Goal: Task Accomplishment & Management: Use online tool/utility

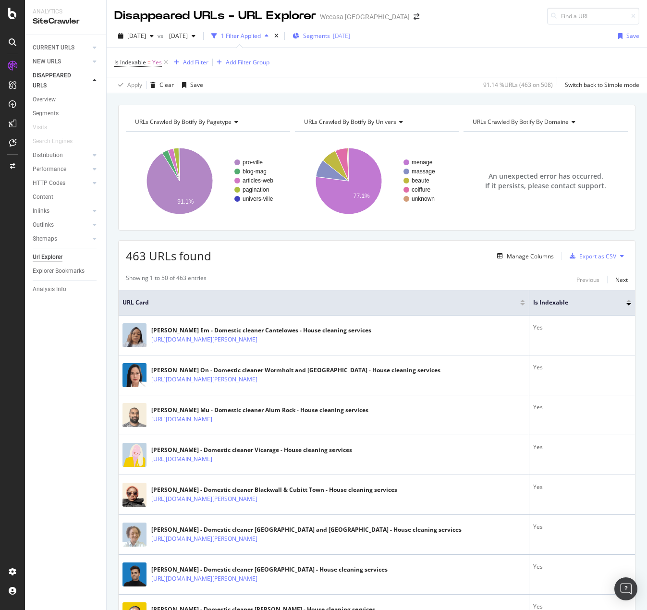
click at [330, 35] on span "Segments" at bounding box center [316, 36] width 27 height 8
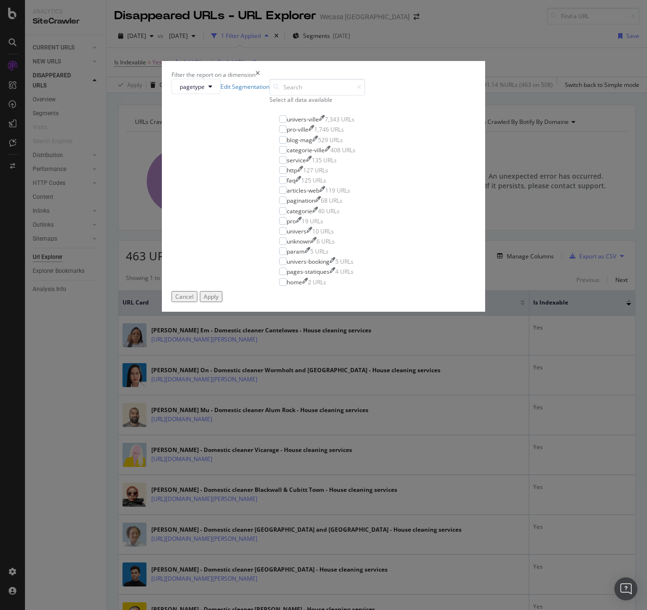
click at [269, 104] on div "Select all data available" at bounding box center [317, 100] width 96 height 8
click at [287, 133] on div "pro-ville" at bounding box center [298, 129] width 22 height 8
click at [280, 203] on icon "modal" at bounding box center [282, 200] width 4 height 5
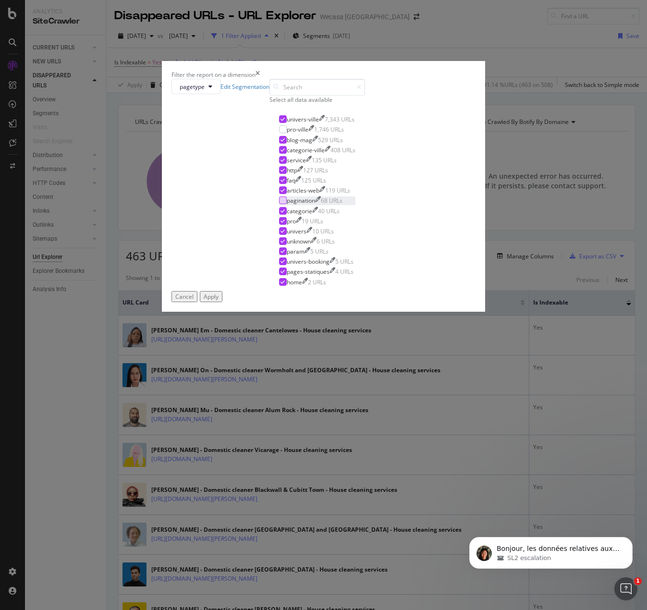
click at [218, 301] on div "Apply" at bounding box center [211, 296] width 15 height 8
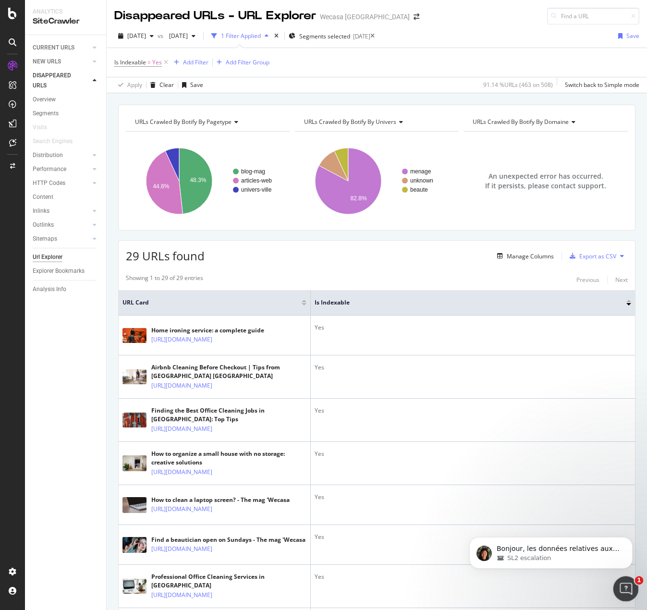
click at [622, 584] on icon "Ouvrir le Messenger Intercom" at bounding box center [624, 587] width 16 height 16
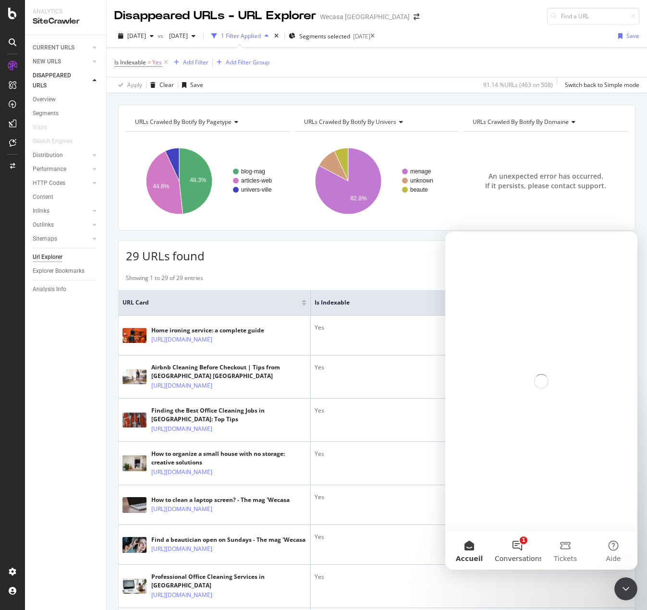
click at [518, 544] on button "1 Conversations" at bounding box center [517, 550] width 48 height 38
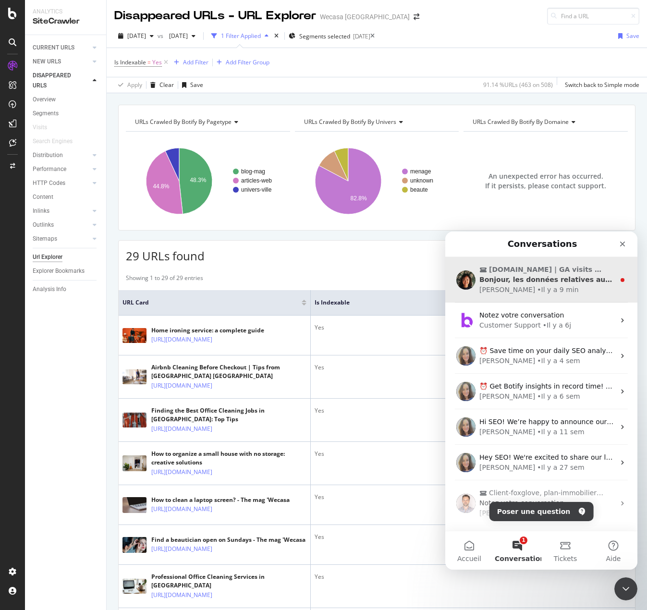
click at [546, 284] on div "Bonjour, les données relatives aux visites sont désormais disponibles." at bounding box center [546, 280] width 135 height 10
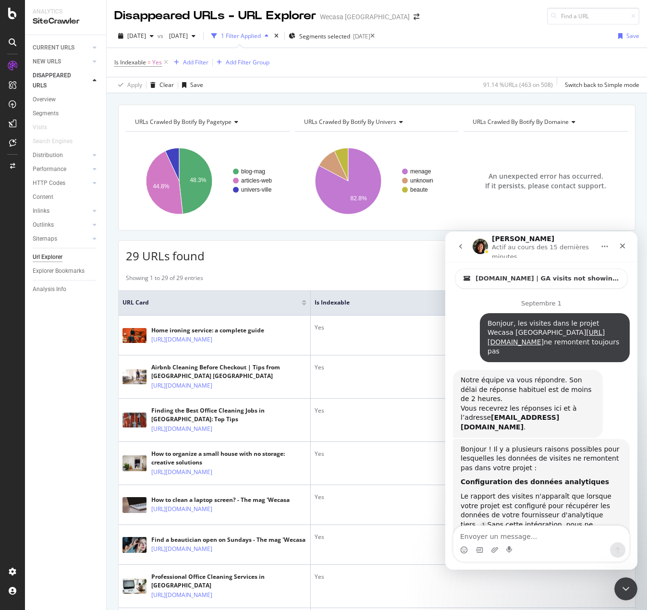
scroll to position [1, 0]
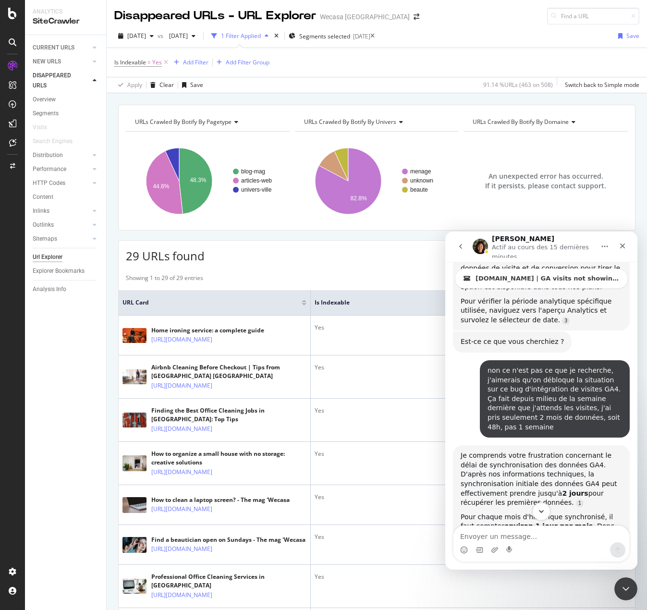
click at [546, 508] on button "Scroll to bottom" at bounding box center [541, 511] width 18 height 18
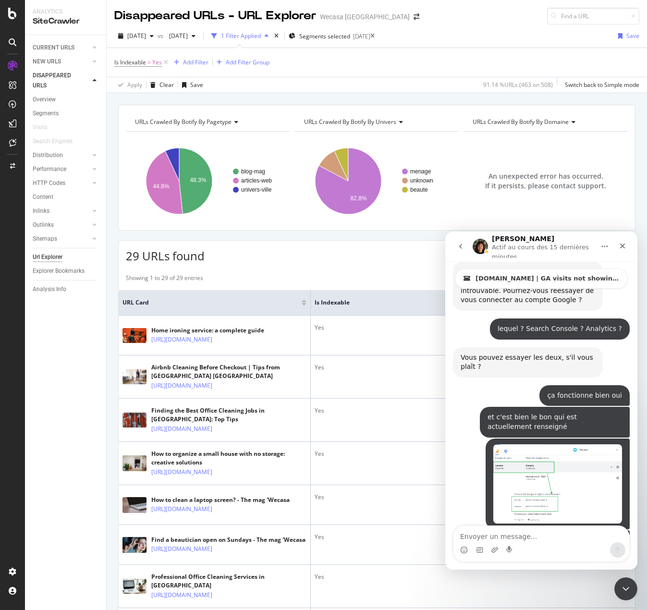
scroll to position [2071, 0]
click at [146, 34] on span "[DATE]" at bounding box center [136, 36] width 19 height 8
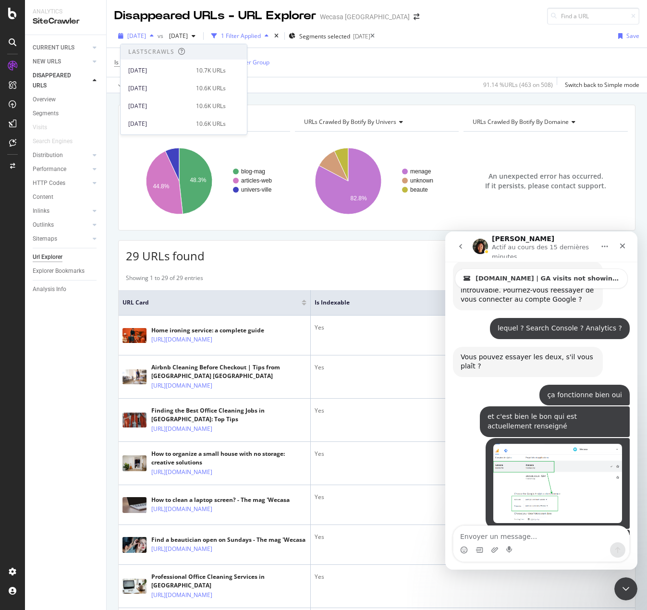
click at [146, 34] on span "[DATE]" at bounding box center [136, 36] width 19 height 8
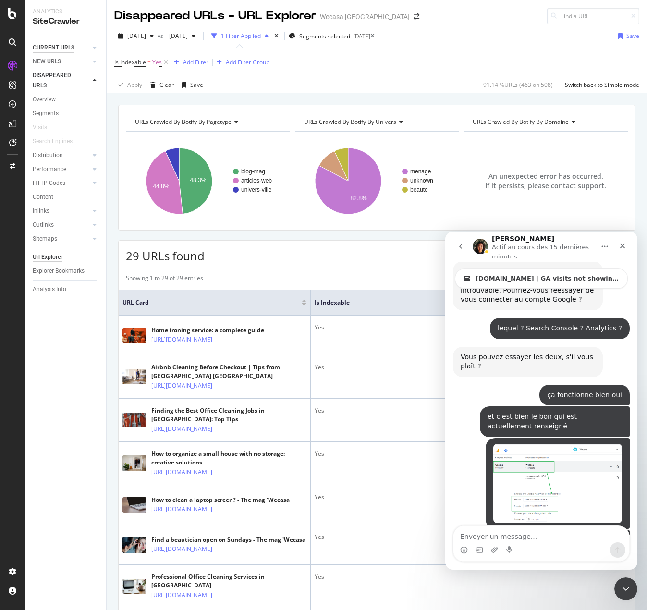
click at [52, 45] on div "CURRENT URLS" at bounding box center [54, 48] width 42 height 10
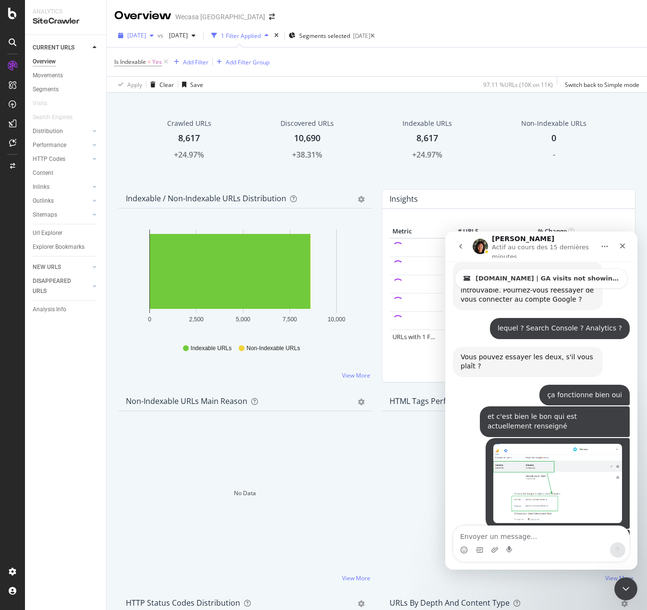
click at [146, 35] on span "[DATE]" at bounding box center [136, 35] width 19 height 8
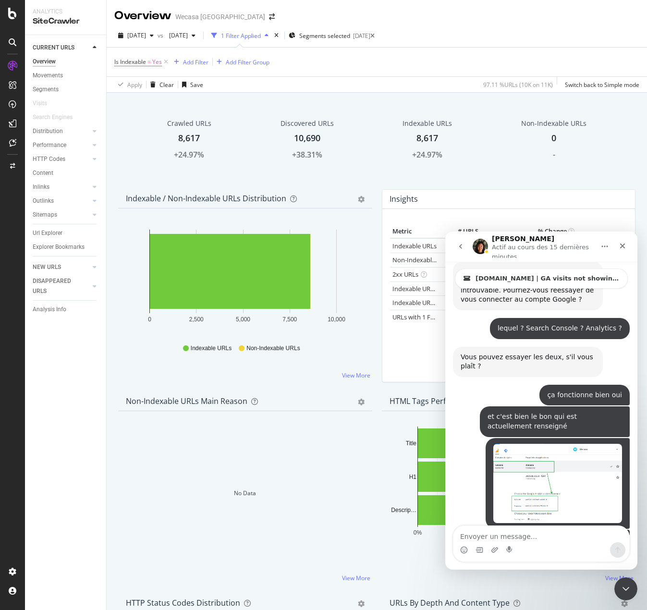
click at [390, 78] on div "Apply Clear Save 97.11 % URLs ( 10K on 11K ) Switch back to Simple mode" at bounding box center [377, 84] width 540 height 16
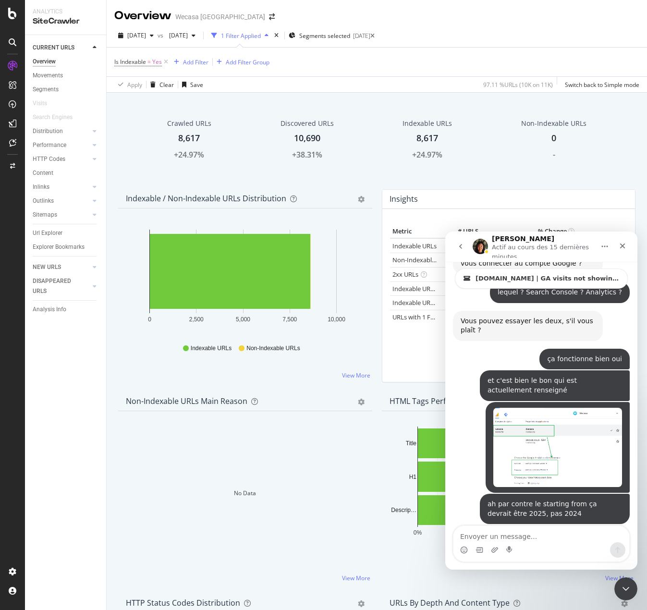
scroll to position [2109, 0]
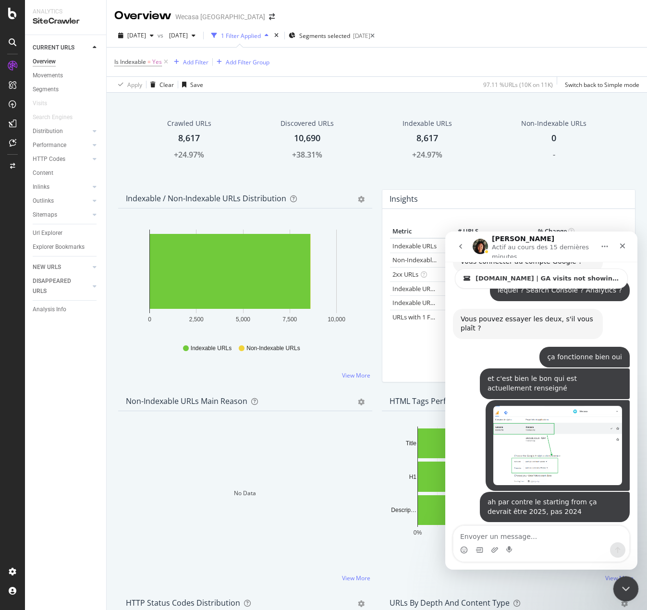
click at [618, 576] on div "Fermer le Messenger Intercom" at bounding box center [624, 587] width 23 height 23
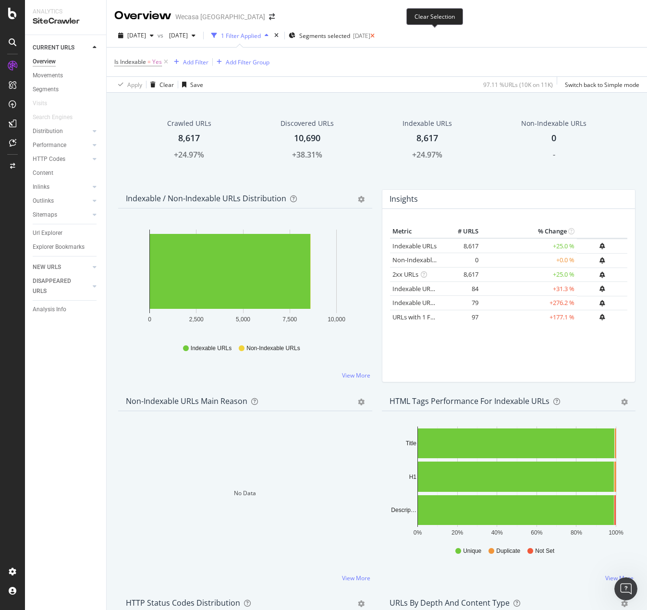
click at [374, 35] on icon at bounding box center [372, 36] width 4 height 6
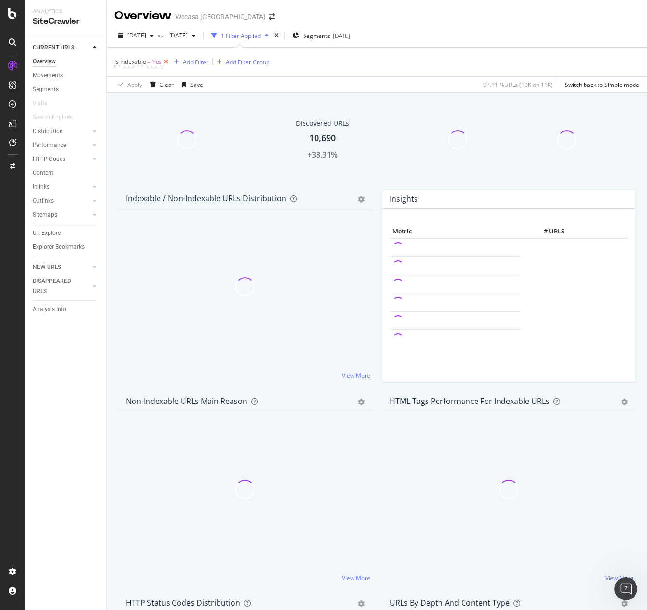
click at [165, 62] on icon at bounding box center [166, 62] width 8 height 10
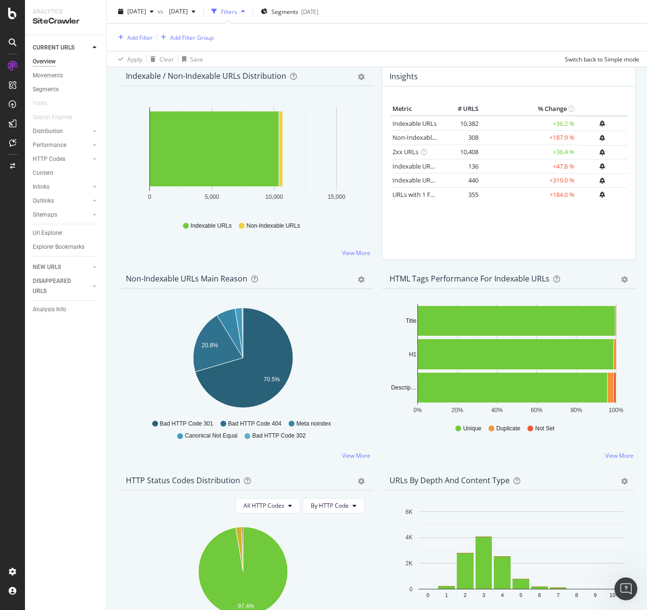
scroll to position [144, 0]
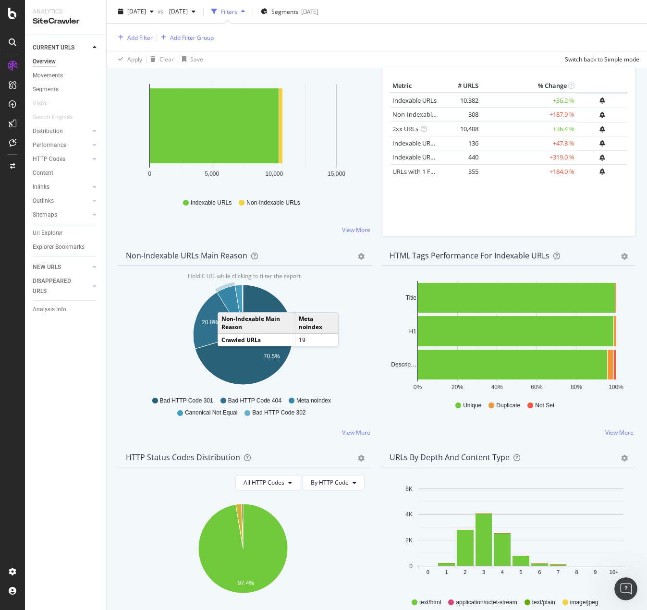
click at [228, 304] on icon "A chart." at bounding box center [230, 309] width 26 height 49
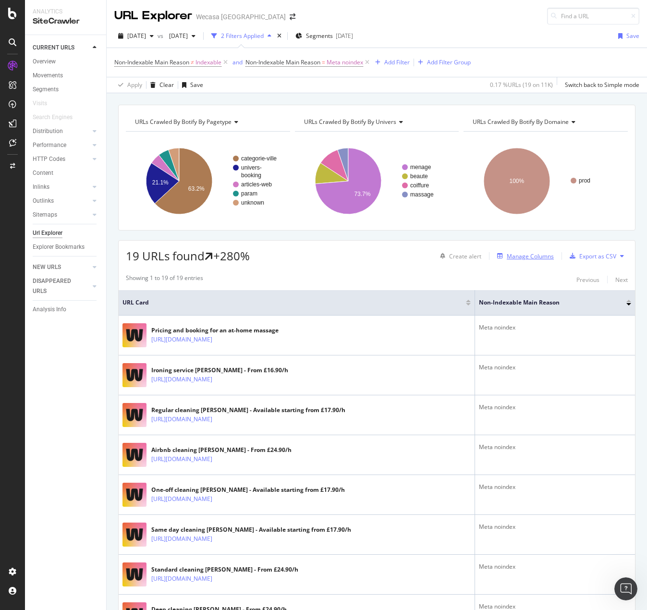
click at [520, 257] on div "Manage Columns" at bounding box center [530, 256] width 47 height 8
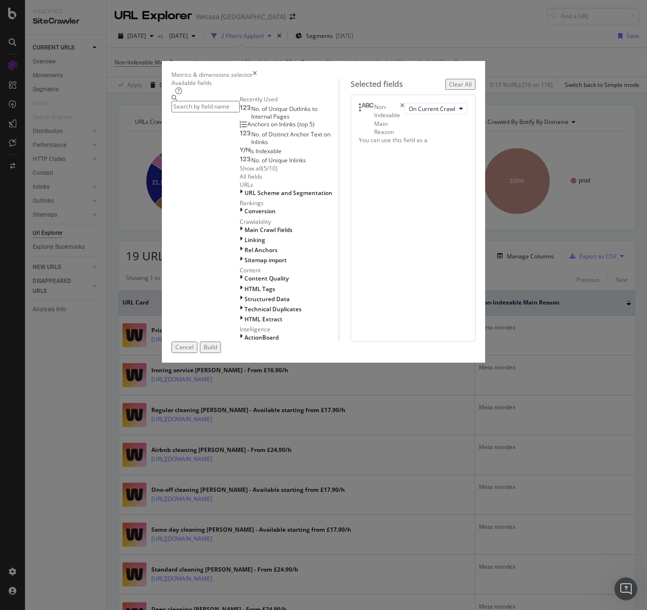
click at [240, 112] on input "modal" at bounding box center [205, 106] width 68 height 11
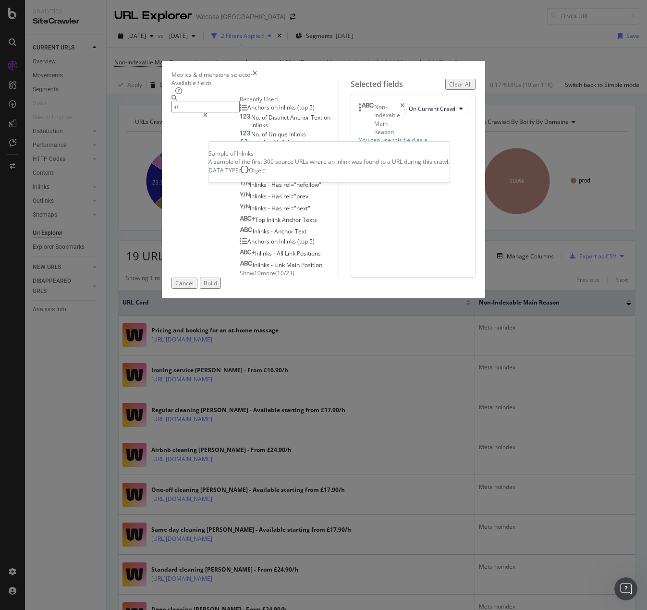
type input "inl"
click at [277, 146] on span "Inlinks" at bounding box center [285, 142] width 17 height 8
click at [221, 289] on button "Build" at bounding box center [210, 283] width 21 height 11
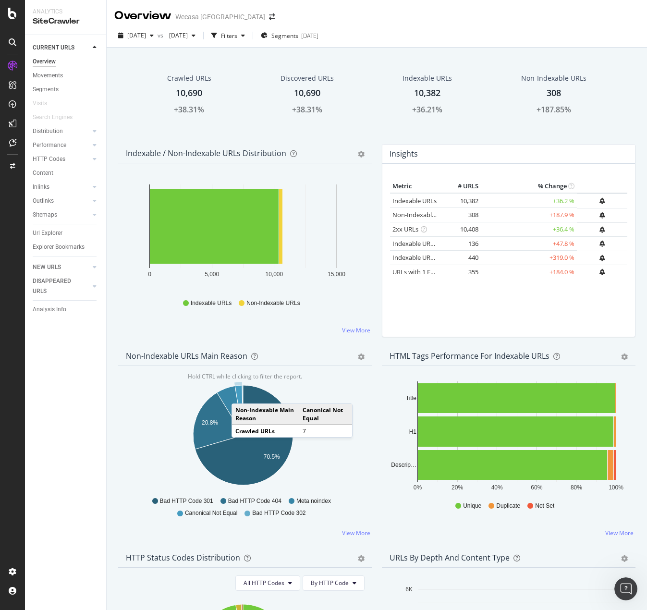
click at [241, 395] on icon "A chart." at bounding box center [239, 410] width 8 height 50
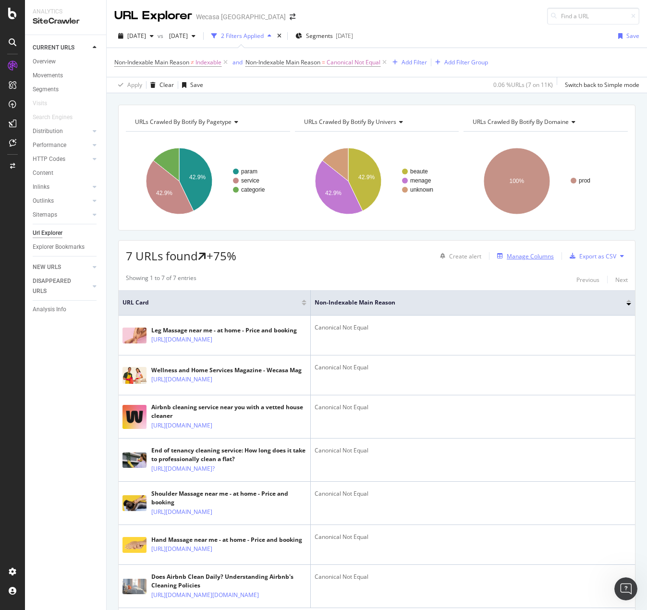
click at [522, 257] on div "Manage Columns" at bounding box center [530, 256] width 47 height 8
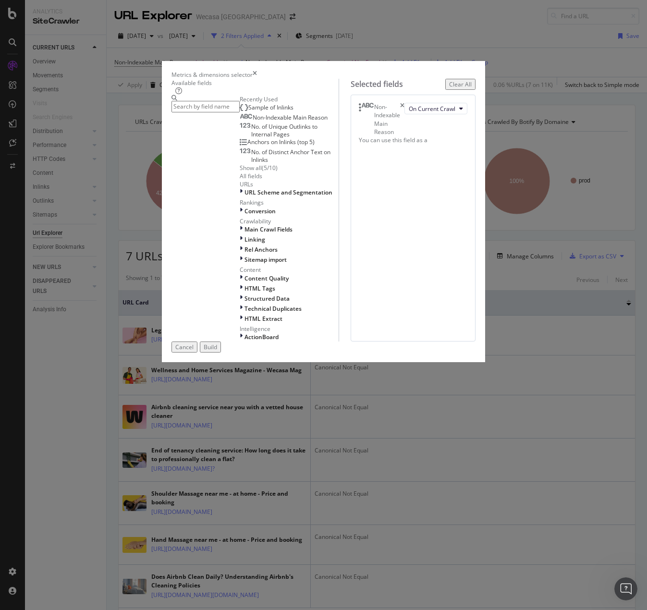
click at [211, 112] on input "modal" at bounding box center [205, 106] width 68 height 11
click at [248, 111] on span "Sample of Inlinks" at bounding box center [270, 107] width 45 height 8
click at [217, 351] on div "Build" at bounding box center [210, 347] width 13 height 8
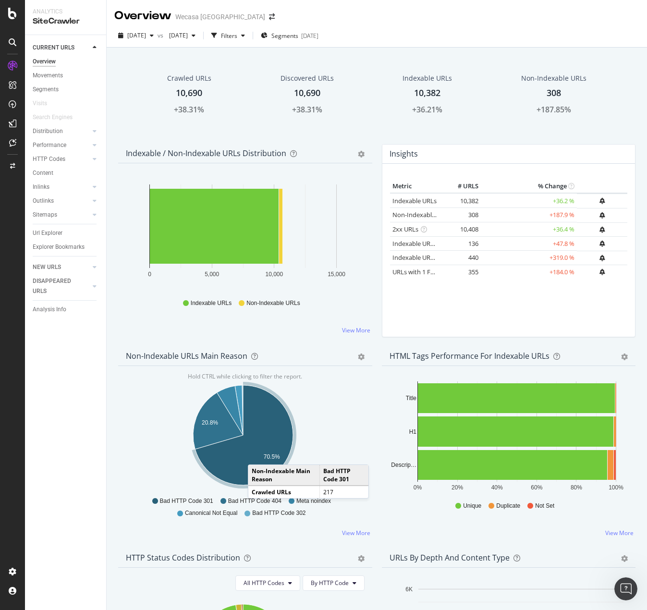
click at [258, 456] on icon "A chart." at bounding box center [244, 435] width 98 height 100
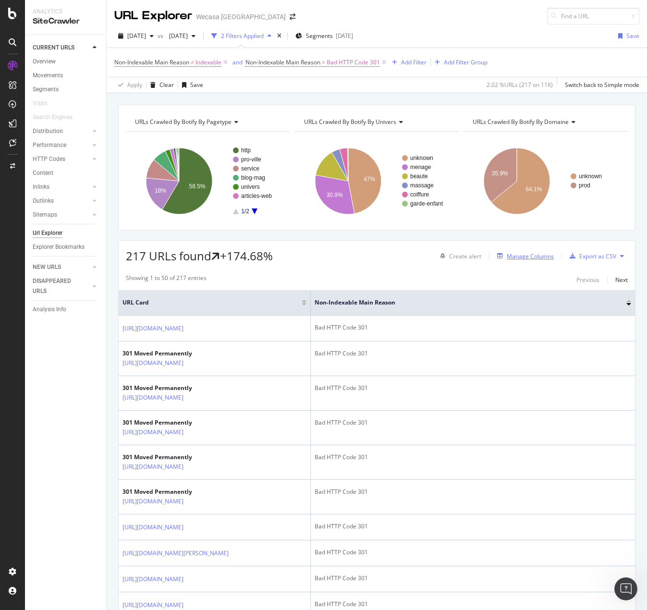
click at [508, 259] on div "Manage Columns" at bounding box center [530, 256] width 47 height 8
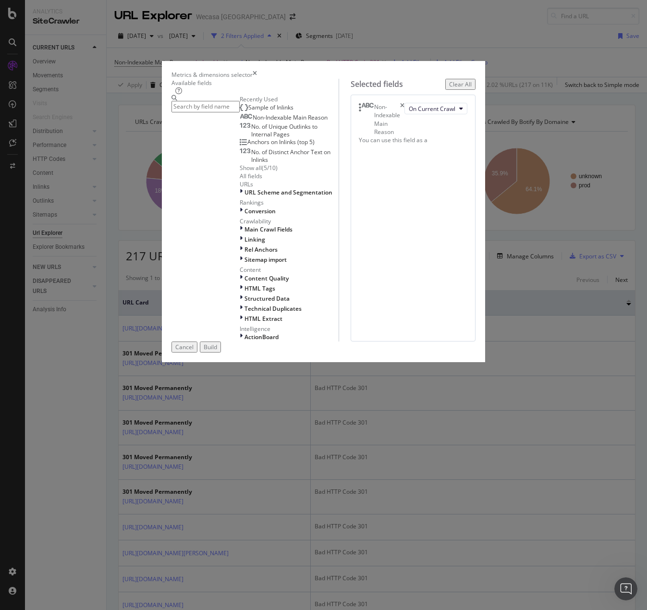
click at [240, 111] on div "Sample of Inlinks" at bounding box center [267, 108] width 54 height 8
click at [198, 112] on input "modal" at bounding box center [205, 106] width 68 height 11
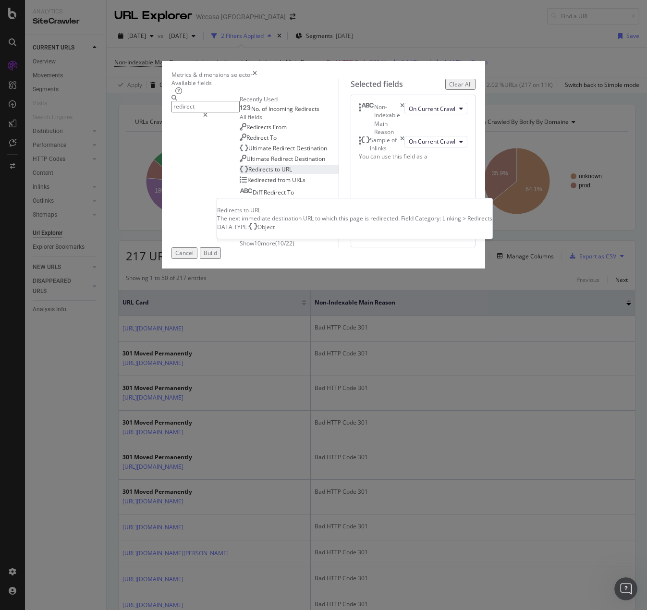
type input "redirect"
click at [281, 173] on span "URL" at bounding box center [286, 169] width 11 height 8
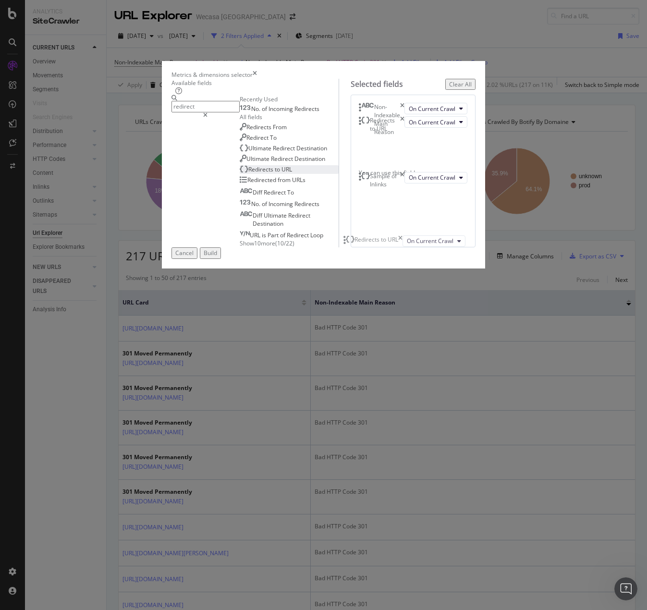
drag, startPoint x: 346, startPoint y: 266, endPoint x: 346, endPoint y: 231, distance: 35.5
click at [346, 231] on body "Analytics SiteCrawler CURRENT URLS Overview Movements Segments Visits Search En…" at bounding box center [323, 305] width 647 height 610
click at [217, 257] on div "Build" at bounding box center [210, 253] width 13 height 8
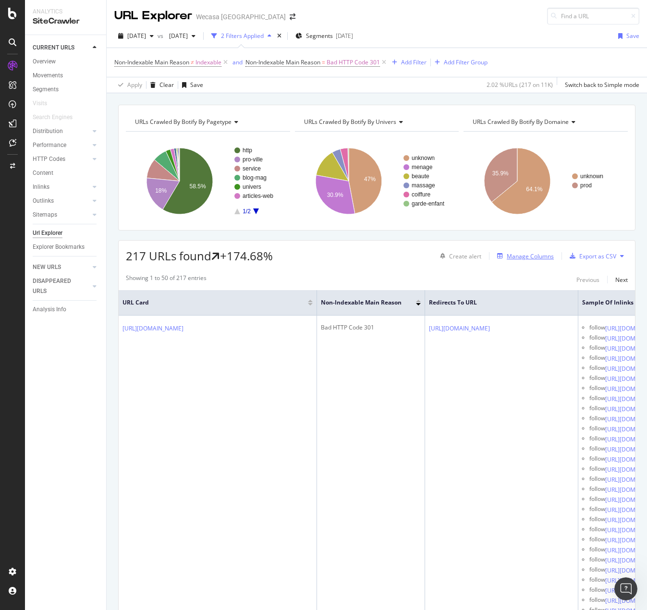
click at [537, 254] on div "Manage Columns" at bounding box center [530, 256] width 47 height 8
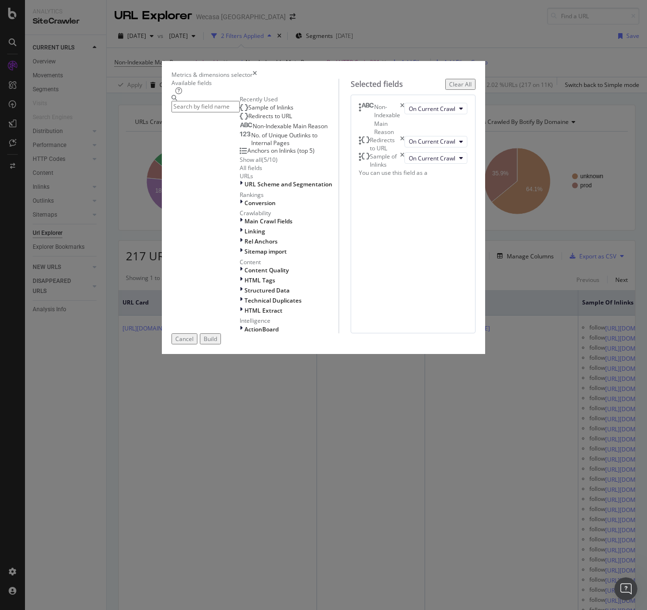
click at [486, 57] on div "Metrics & dimensions selector Available fields Recently Used Sample of Inlinks …" at bounding box center [323, 305] width 647 height 610
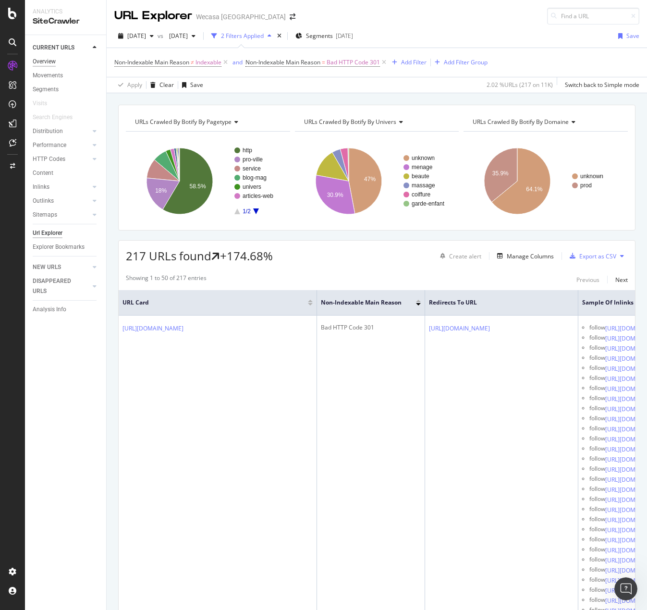
click at [51, 60] on div "Overview" at bounding box center [44, 62] width 23 height 10
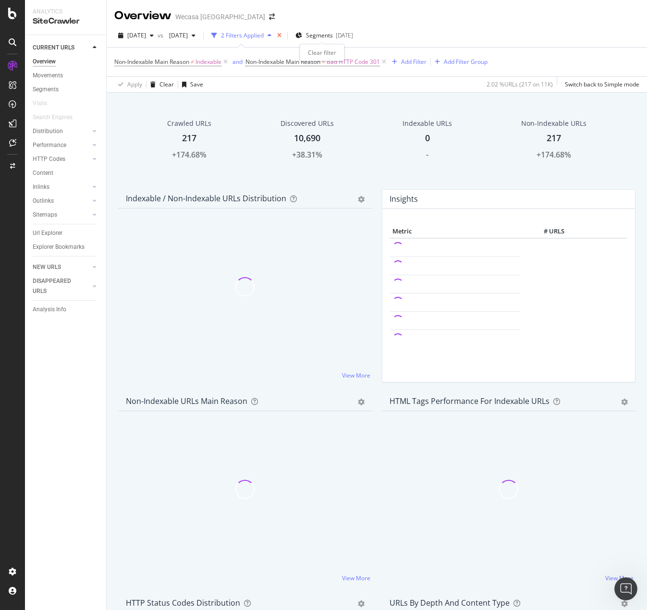
click at [281, 36] on icon "times" at bounding box center [279, 36] width 4 height 6
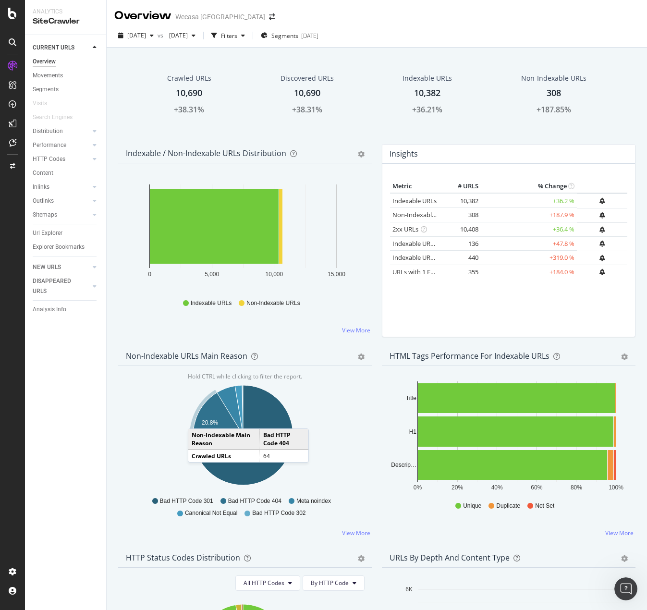
click at [198, 420] on icon "A chart." at bounding box center [218, 420] width 50 height 57
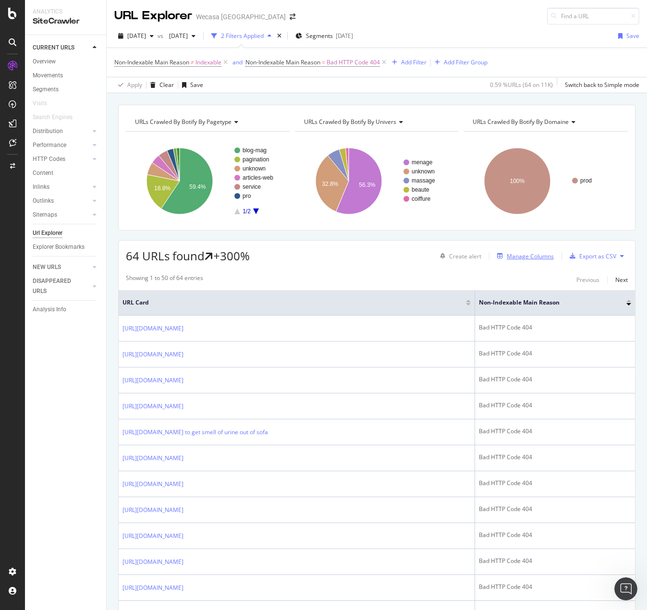
click at [524, 262] on button "Manage Columns" at bounding box center [523, 256] width 60 height 12
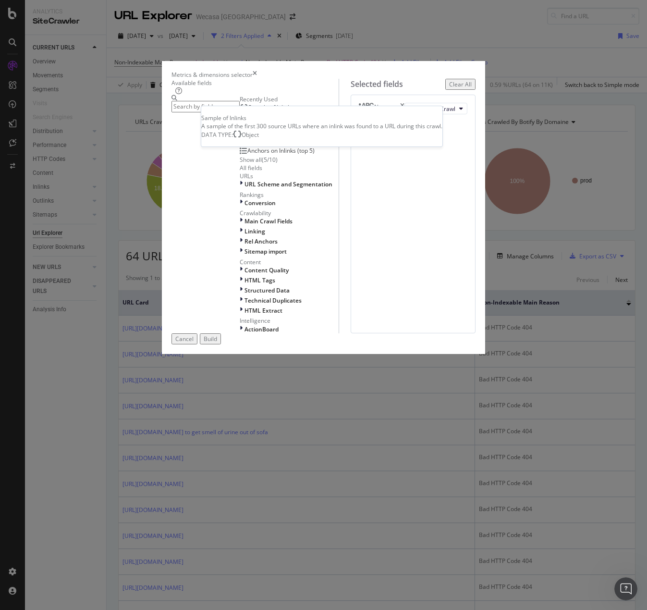
click at [248, 111] on span "Sample of Inlinks" at bounding box center [270, 107] width 45 height 8
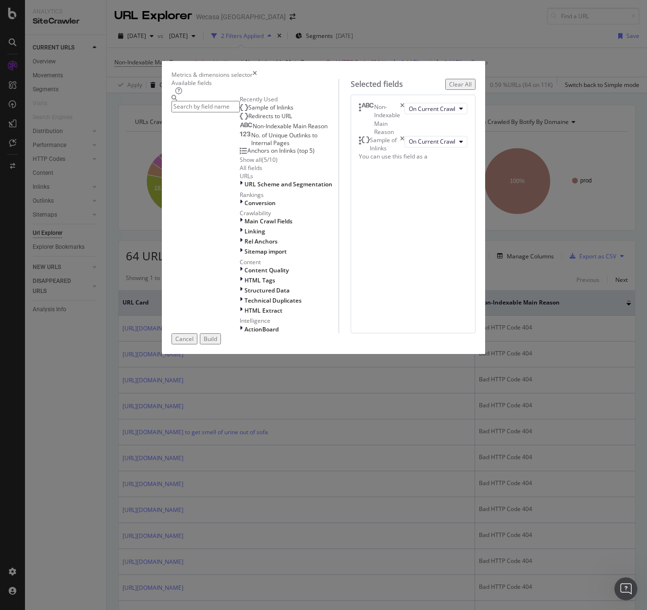
click at [217, 343] on div "Build" at bounding box center [210, 339] width 13 height 8
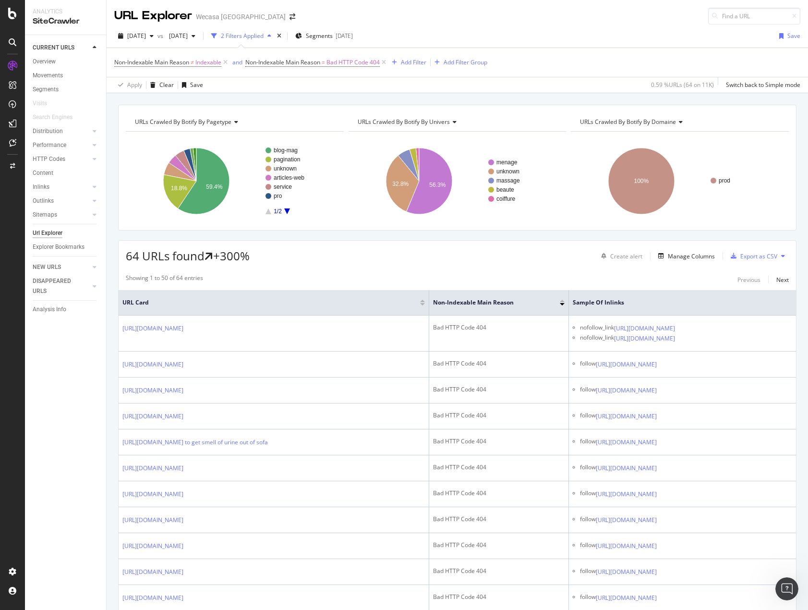
scroll to position [2105, 0]
click at [50, 60] on div "Overview" at bounding box center [44, 62] width 23 height 10
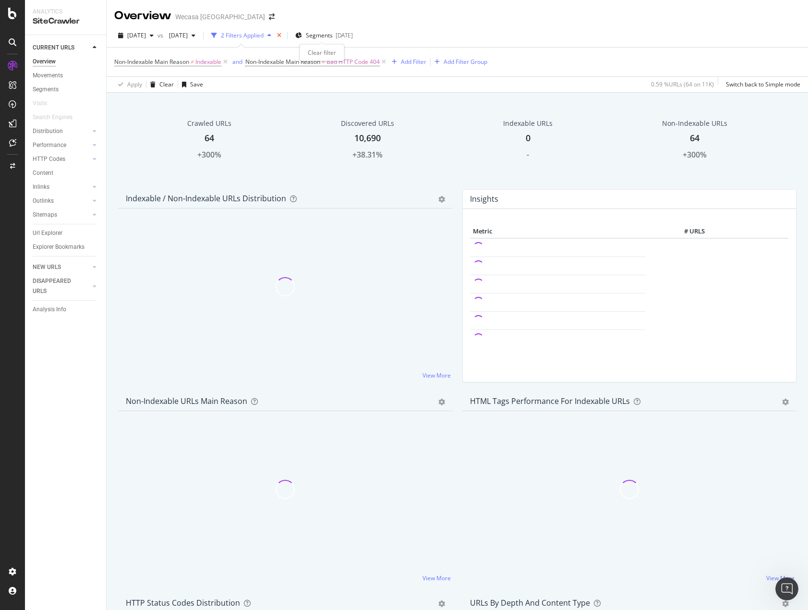
click at [281, 34] on icon "times" at bounding box center [279, 36] width 4 height 6
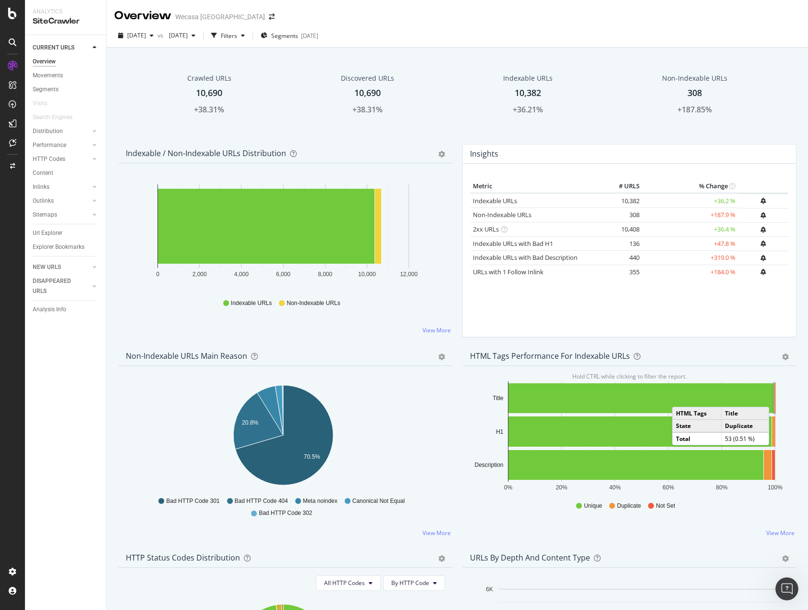
click at [646, 398] on rect "A chart." at bounding box center [774, 398] width 1 height 30
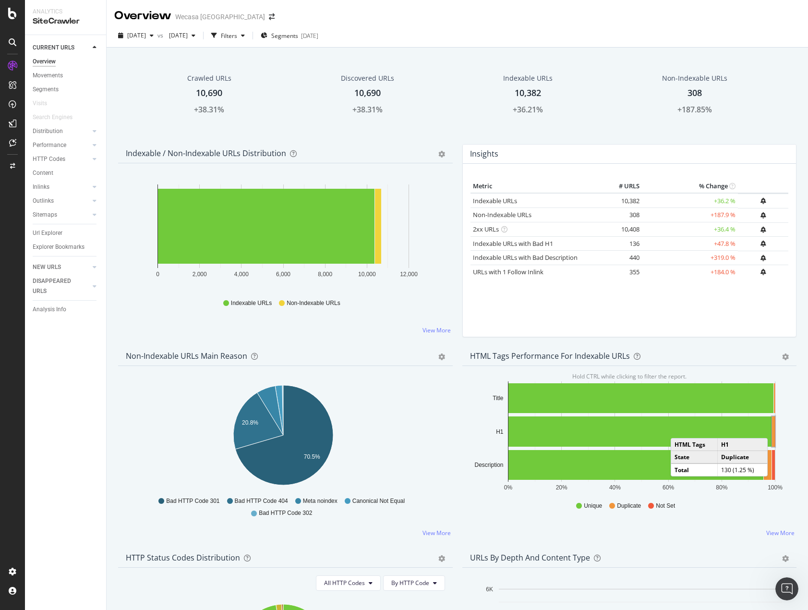
click at [646, 430] on rect "A chart." at bounding box center [773, 431] width 3 height 30
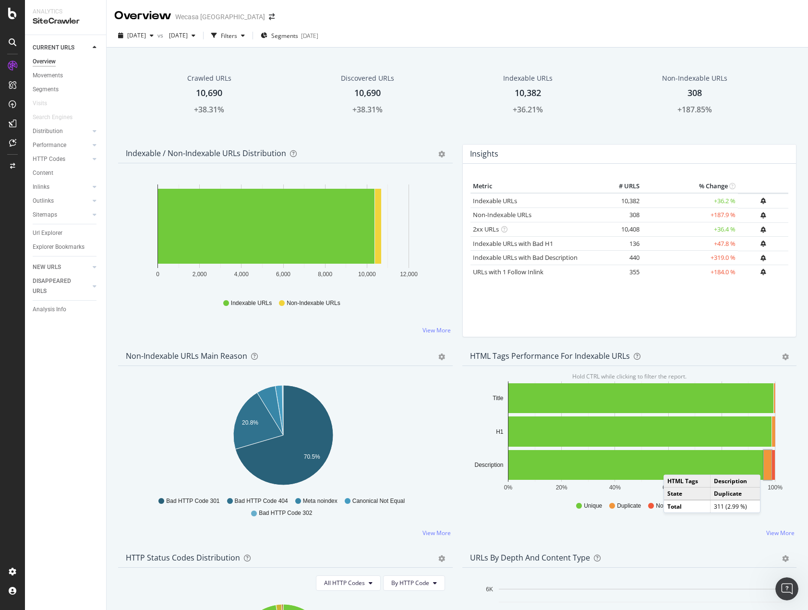
click at [646, 466] on rect "A chart." at bounding box center [768, 465] width 8 height 30
click at [646, 356] on icon "gear" at bounding box center [785, 356] width 7 height 7
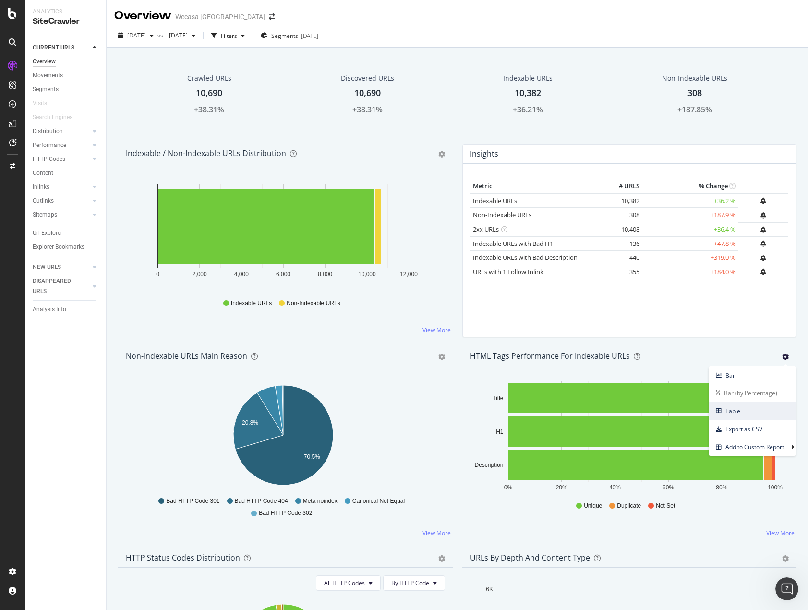
click at [646, 415] on span "Table" at bounding box center [752, 410] width 87 height 13
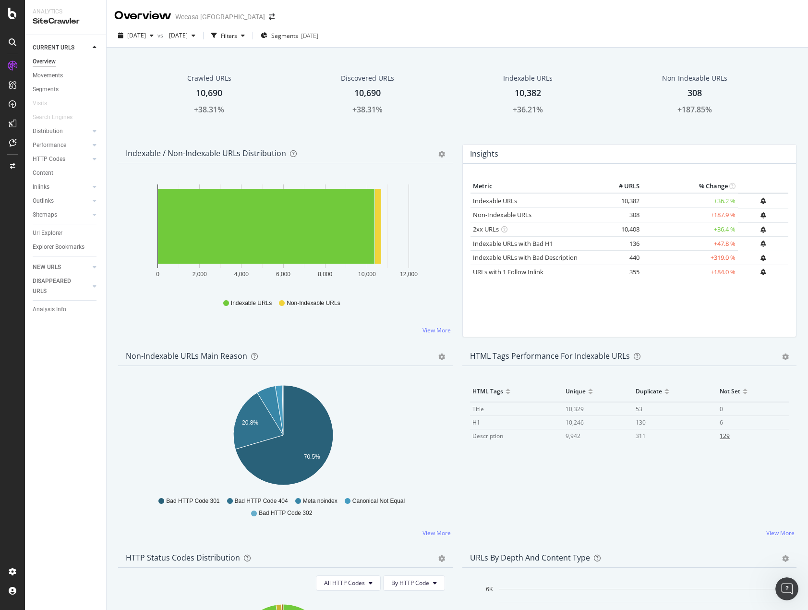
click at [646, 434] on span "129" at bounding box center [725, 436] width 10 height 8
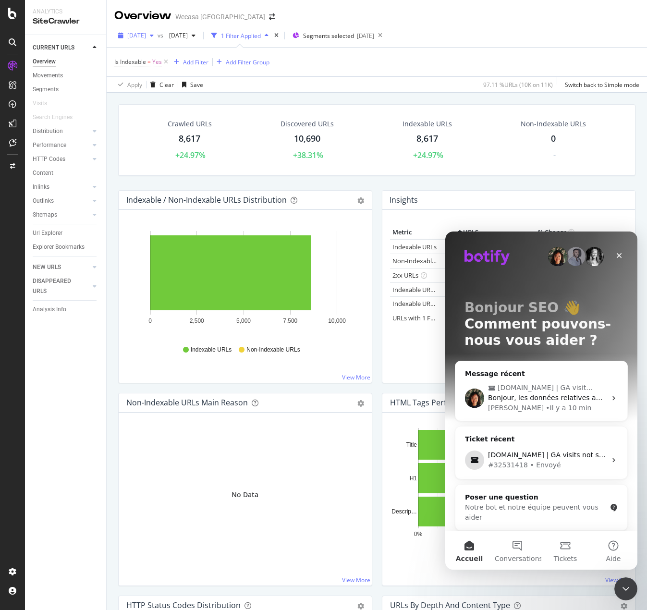
click at [157, 28] on div "[DATE]" at bounding box center [135, 35] width 43 height 14
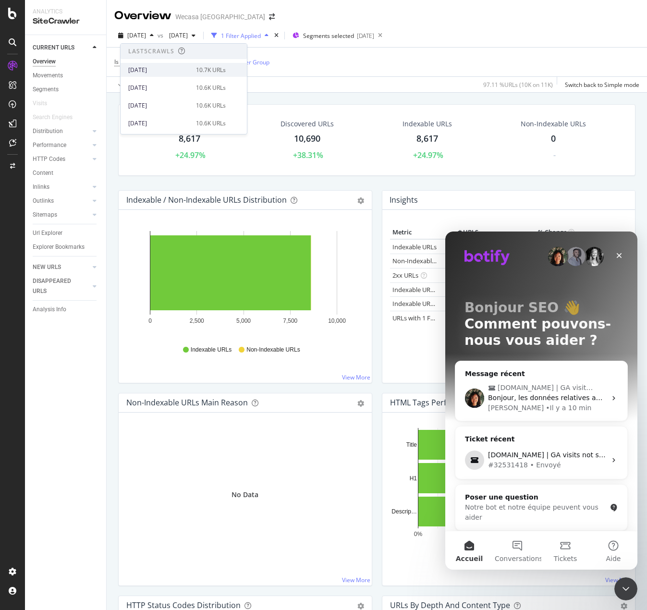
click at [160, 69] on div "[DATE]" at bounding box center [159, 70] width 62 height 9
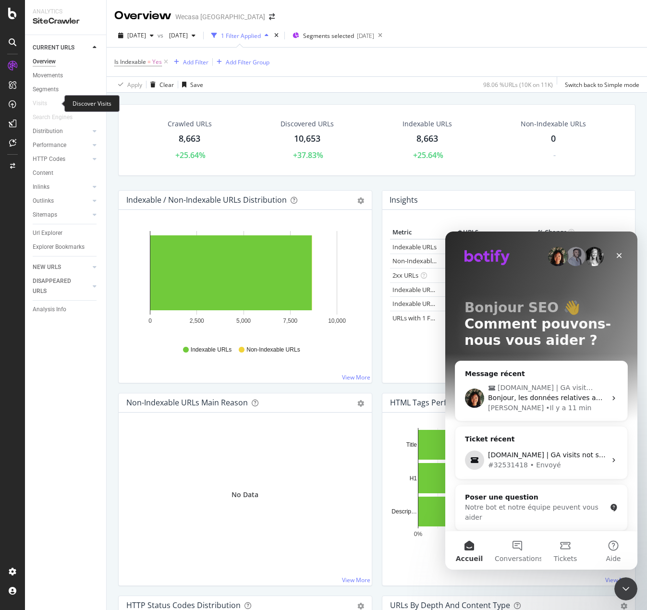
drag, startPoint x: 37, startPoint y: 104, endPoint x: 56, endPoint y: 123, distance: 26.8
click at [37, 104] on div "Visits" at bounding box center [40, 103] width 14 height 10
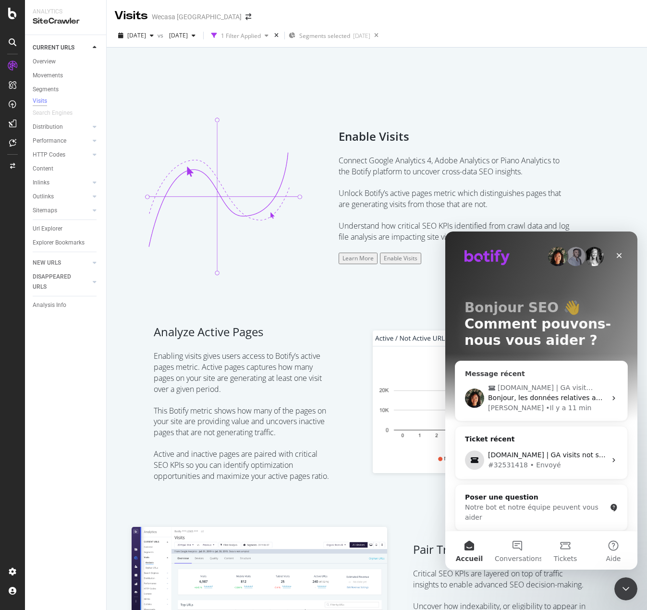
click at [543, 400] on span "Bonjour, les données relatives aux visites sont désormais disponibles." at bounding box center [605, 398] width 235 height 8
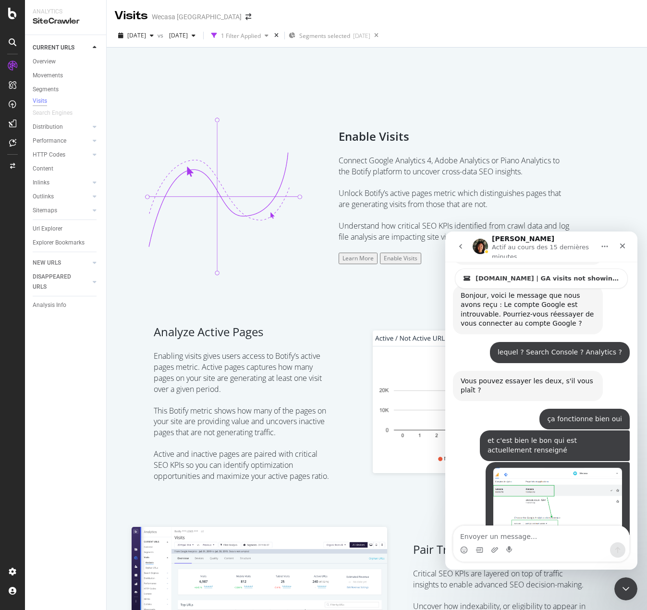
scroll to position [2071, 0]
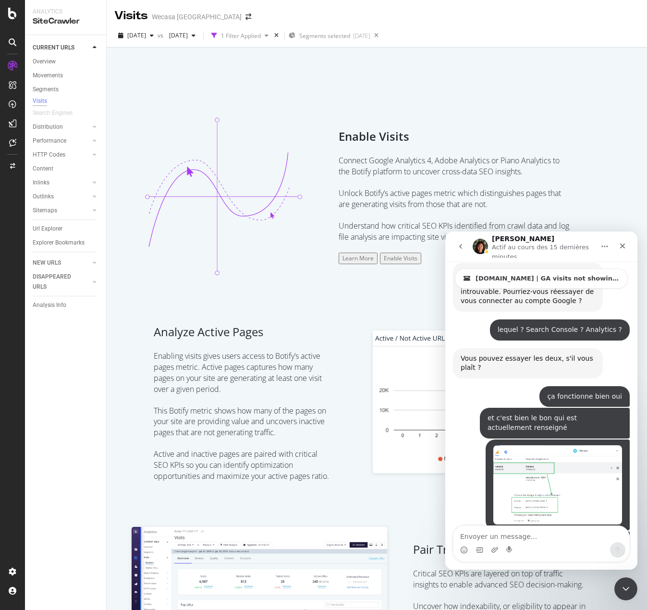
click at [531, 541] on textarea "Envoyer un message..." at bounding box center [541, 534] width 176 height 16
type textarea "bonjour, merci [PERSON_NAME] tester avec un nouveau crawl"
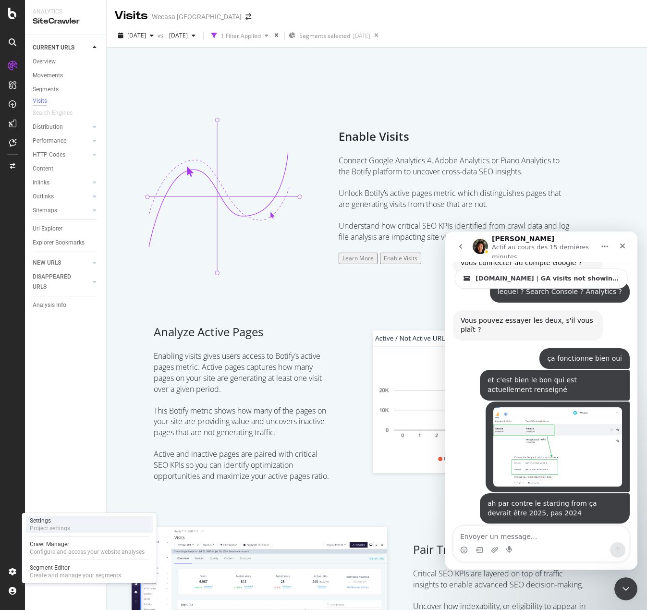
click at [58, 522] on div "Settings" at bounding box center [50, 521] width 40 height 8
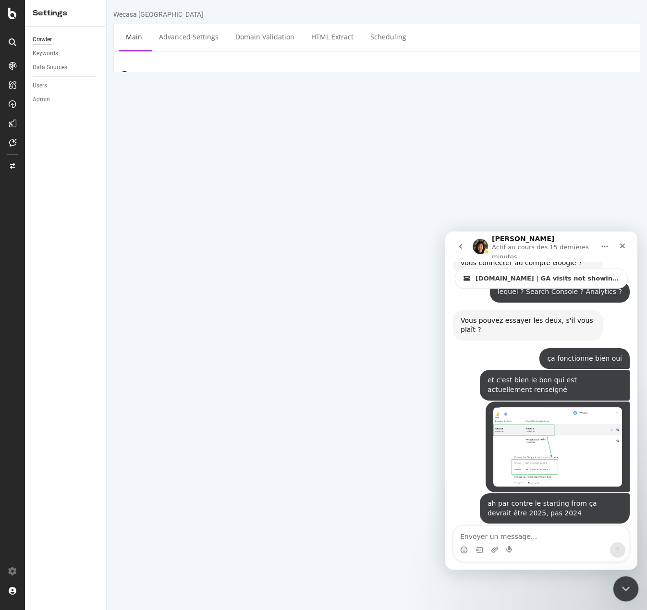
click at [618, 582] on icon "Fermer le Messenger Intercom" at bounding box center [624, 587] width 12 height 12
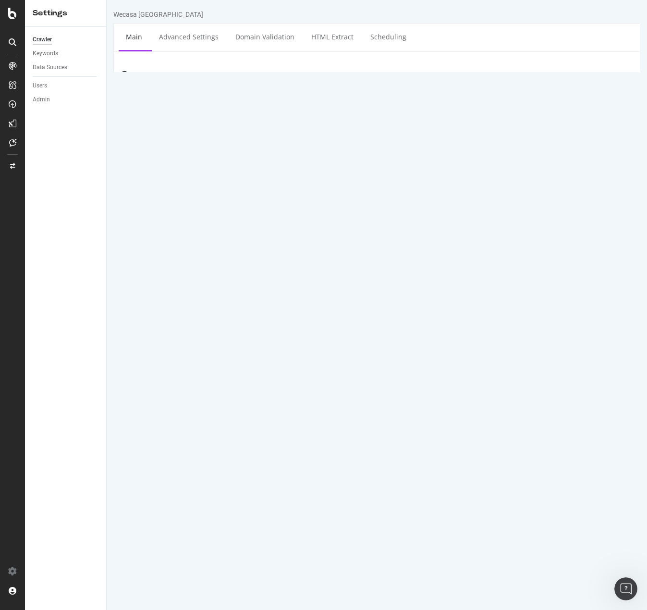
scroll to position [2109, 0]
click at [58, 63] on div "Data Sources" at bounding box center [50, 67] width 35 height 10
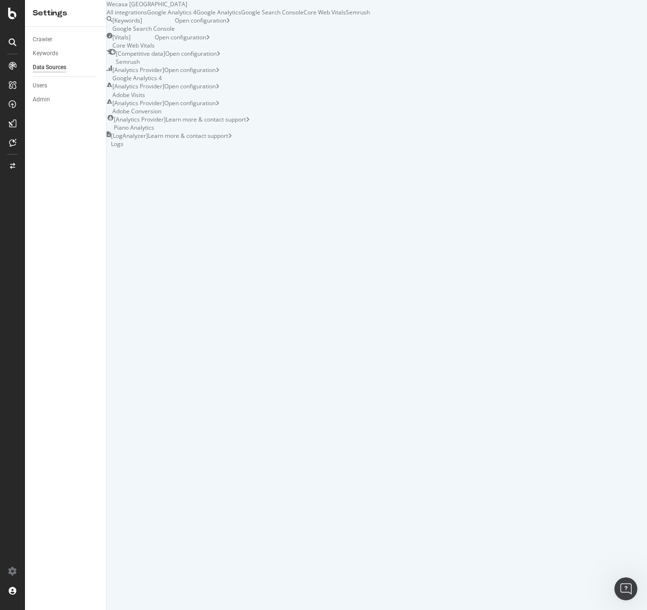
click at [196, 16] on div "Google Analytics 4" at bounding box center [171, 12] width 49 height 8
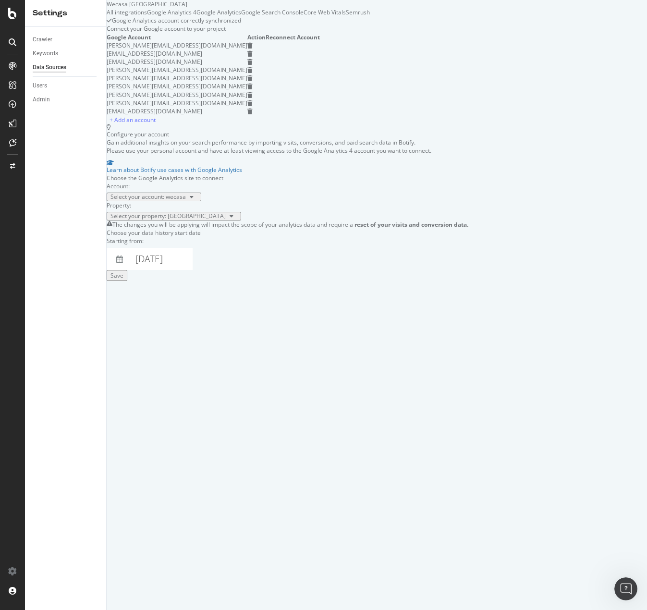
click at [216, 382] on body "Settings Crawler Keywords Data Sources Users Admin Wecasa UK All integrations G…" at bounding box center [323, 305] width 647 height 610
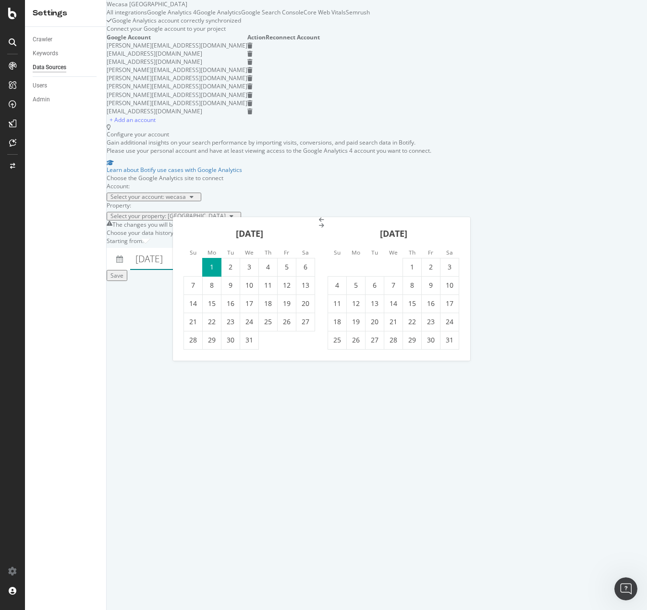
click at [324, 229] on icon "Move forward to switch to the next month." at bounding box center [321, 226] width 5 height 6
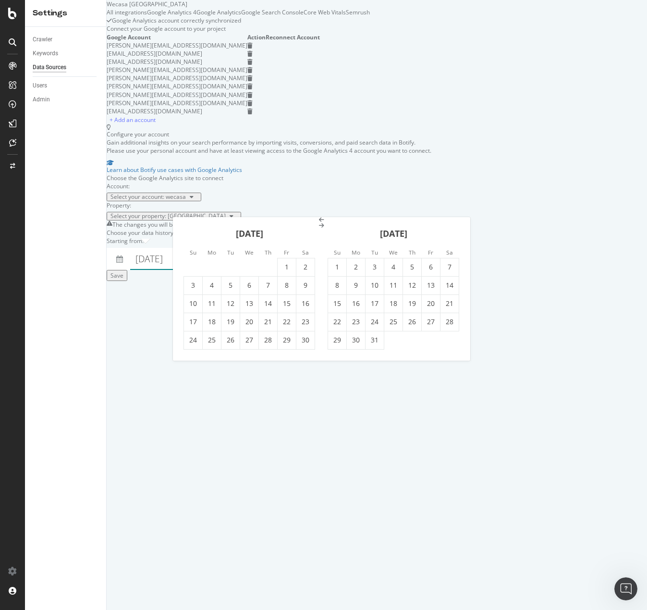
click at [324, 229] on icon "Move forward to switch to the next month." at bounding box center [321, 226] width 5 height 6
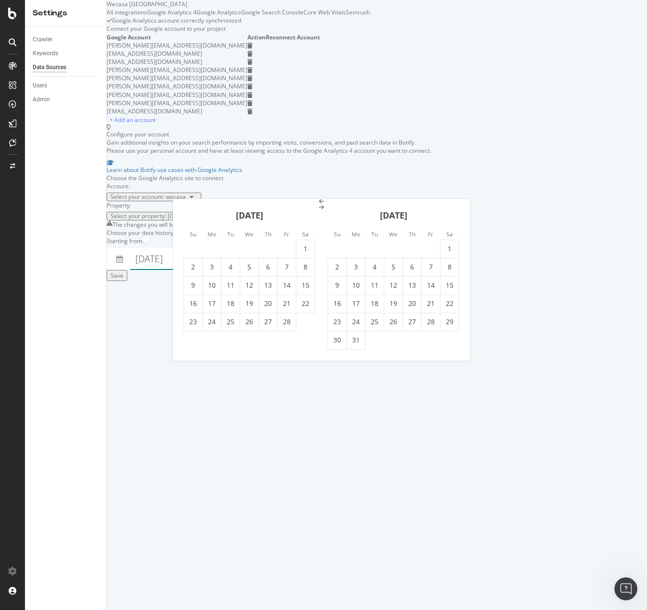
click at [324, 210] on icon "Move forward to switch to the next month." at bounding box center [321, 208] width 5 height 6
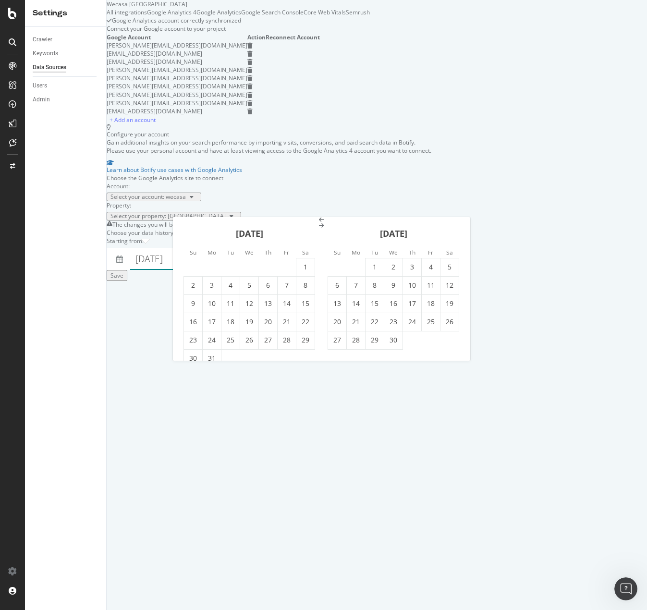
click at [324, 229] on icon "Move forward to switch to the next month." at bounding box center [321, 226] width 5 height 6
click at [370, 260] on td "1" at bounding box center [374, 267] width 19 height 18
type input "2025 July 1st"
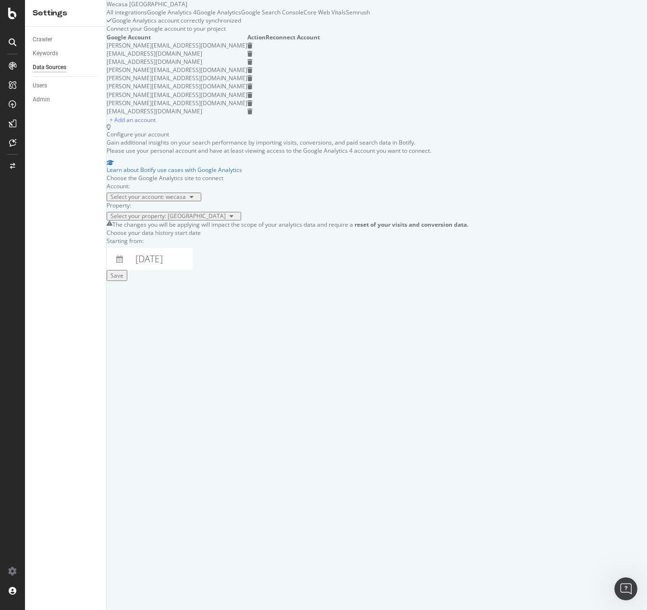
click at [123, 279] on div "Save" at bounding box center [116, 275] width 13 height 8
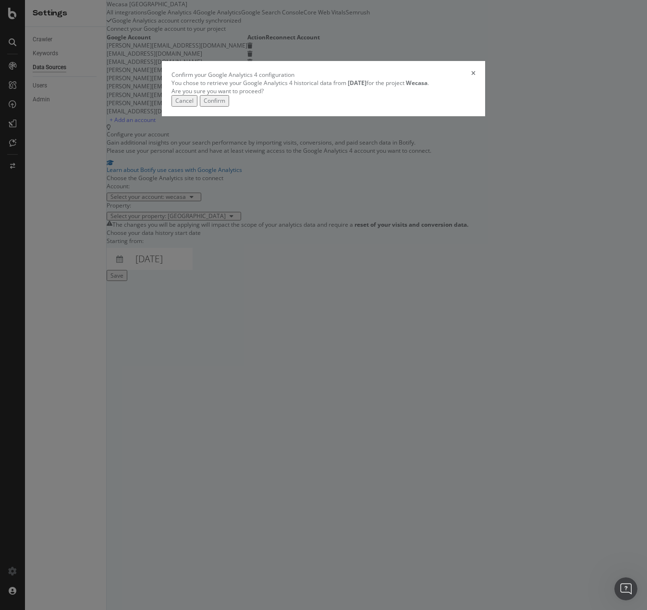
click at [475, 79] on icon "times" at bounding box center [473, 75] width 4 height 8
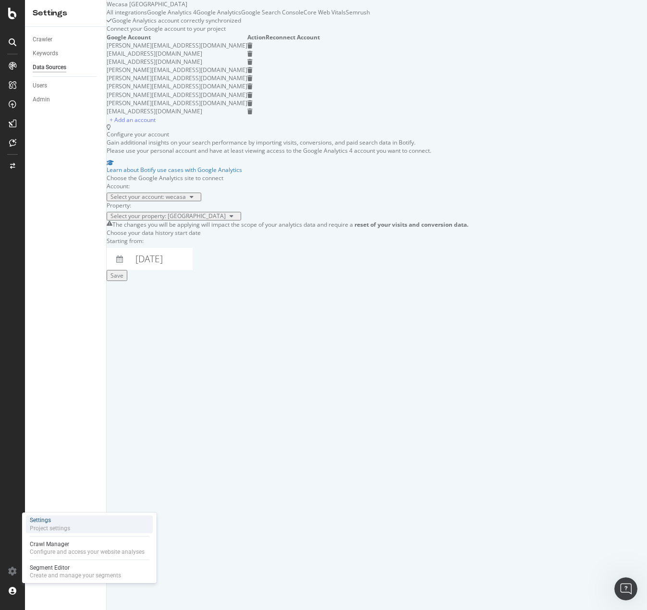
click at [57, 518] on div "Settings" at bounding box center [50, 520] width 40 height 8
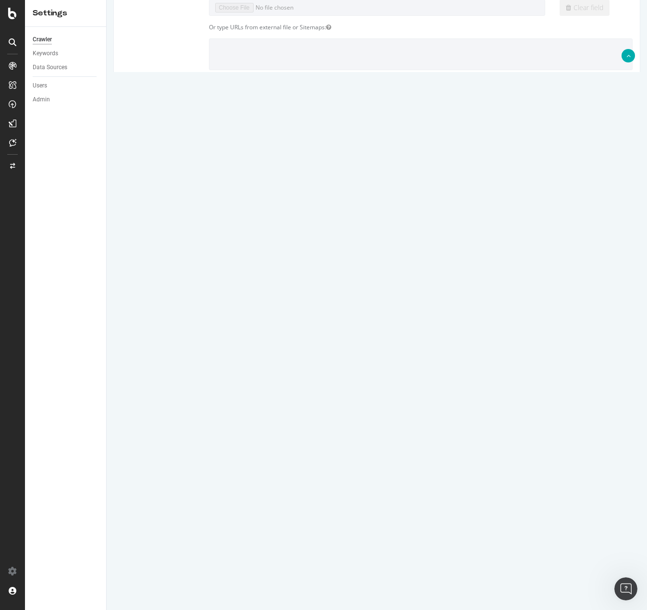
scroll to position [172, 0]
click at [387, 580] on input "Save & Back to Project" at bounding box center [388, 574] width 70 height 14
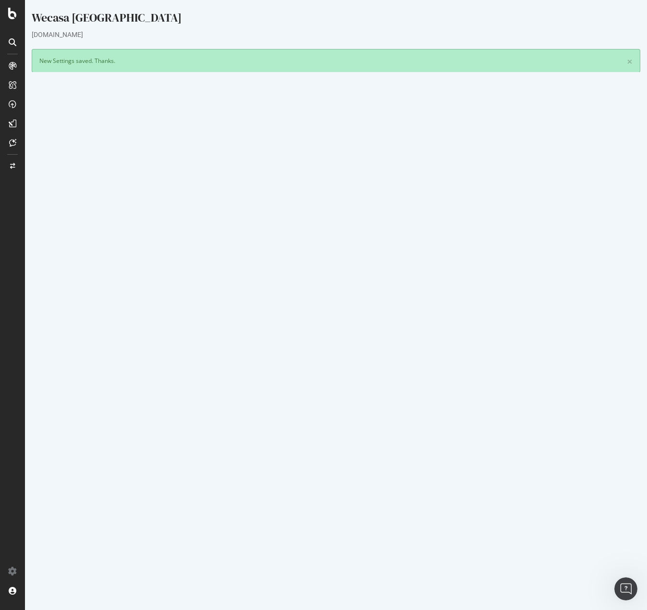
click at [310, 290] on button "Yes! Start Now" at bounding box center [324, 292] width 60 height 15
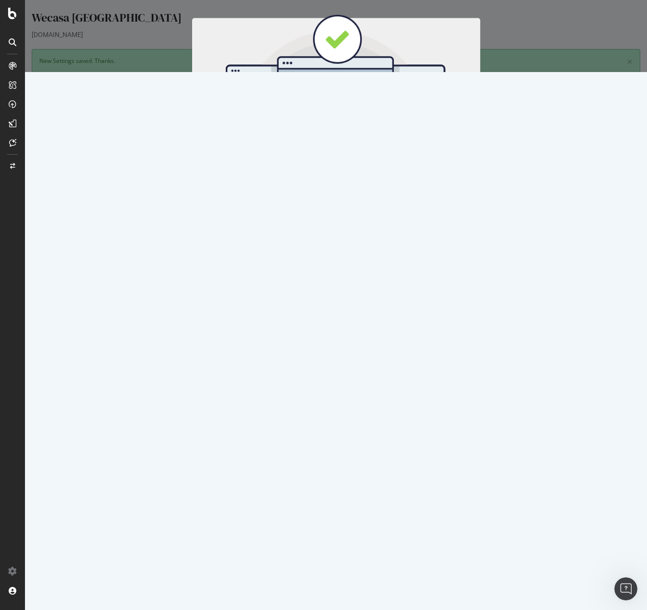
click at [361, 161] on button "Start Now" at bounding box center [353, 159] width 42 height 16
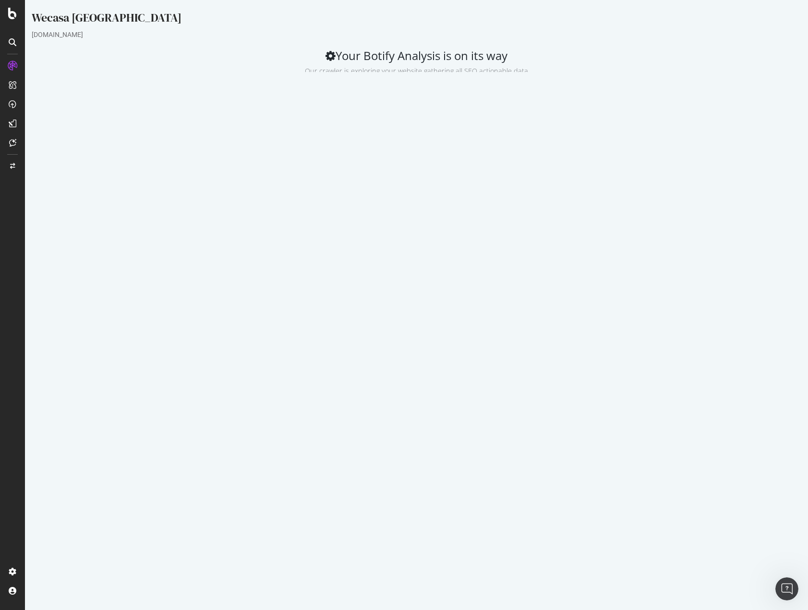
scroll to position [2105, 0]
